Goal: Check status: Check status

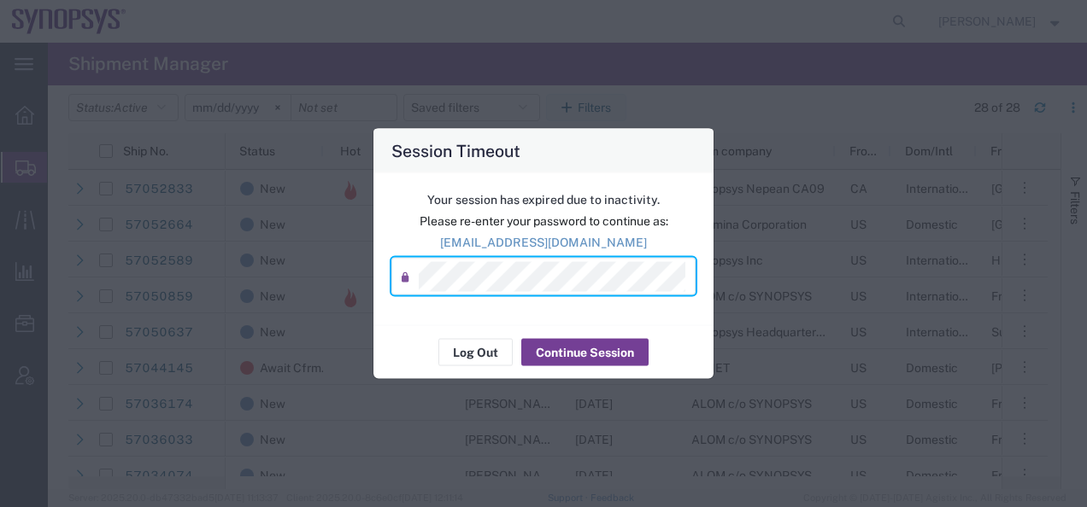
click at [568, 356] on button "Continue Session" at bounding box center [584, 352] width 127 height 27
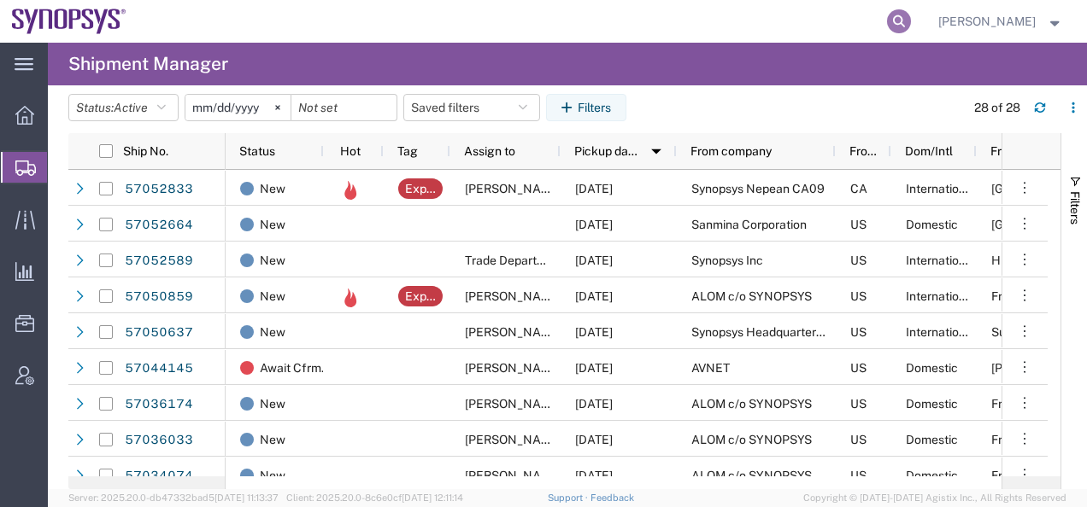
click at [911, 18] on icon at bounding box center [899, 21] width 24 height 24
paste input "57044145"
type input "57044145"
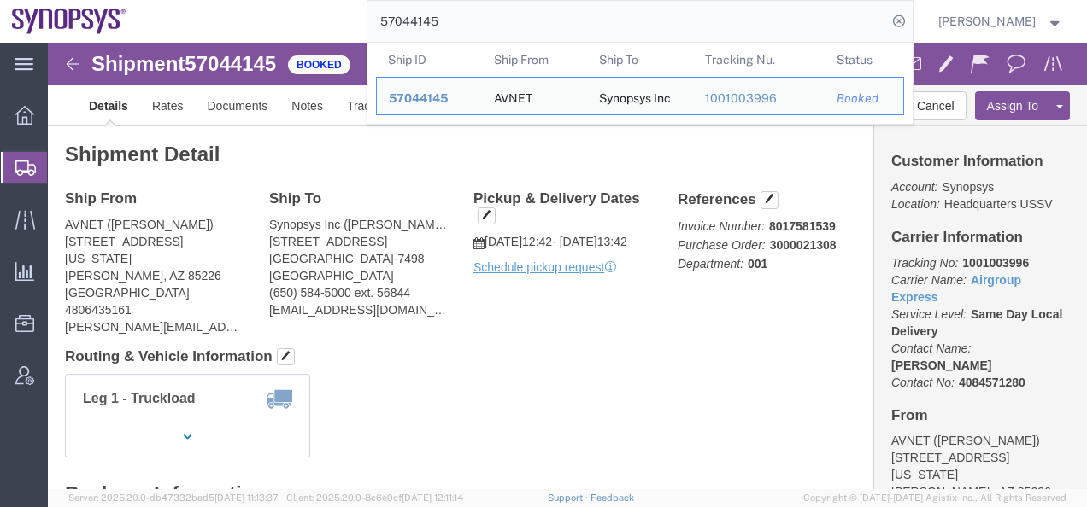
drag, startPoint x: 925, startPoint y: 24, endPoint x: 878, endPoint y: 19, distance: 47.3
click at [911, 24] on icon at bounding box center [899, 21] width 24 height 24
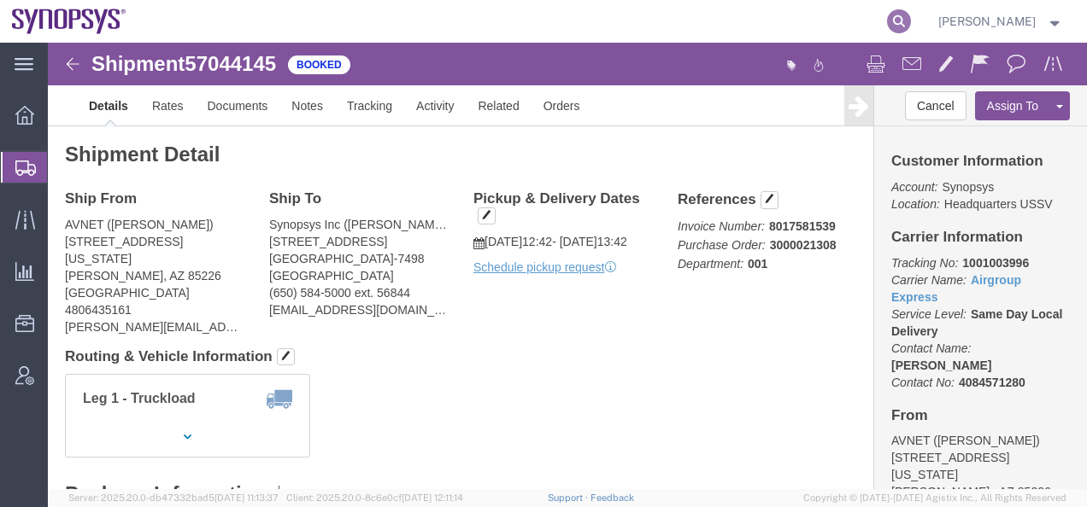
click at [911, 21] on icon at bounding box center [899, 21] width 24 height 24
paste input "57057898"
type input "57057898"
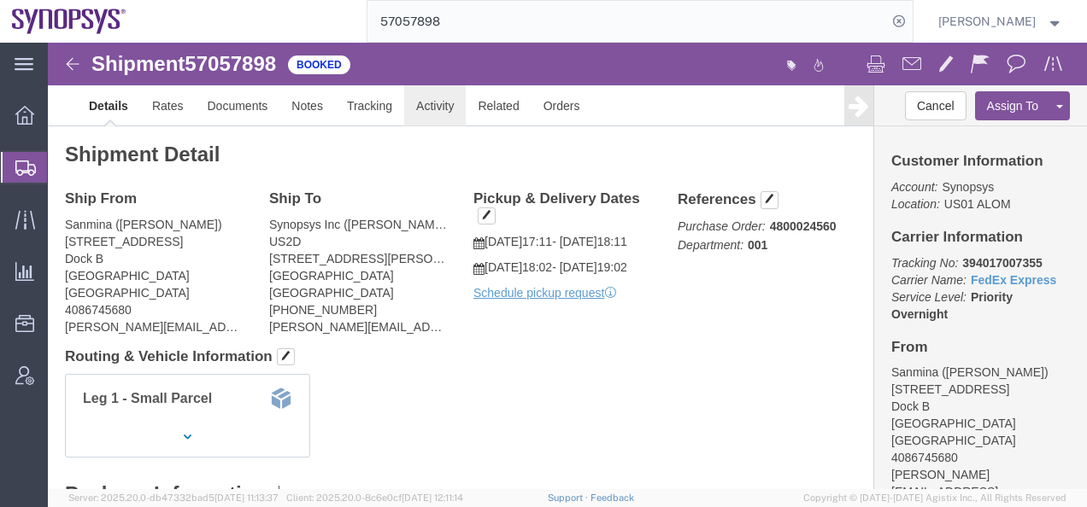
click link "Activity"
